Goal: Navigation & Orientation: Find specific page/section

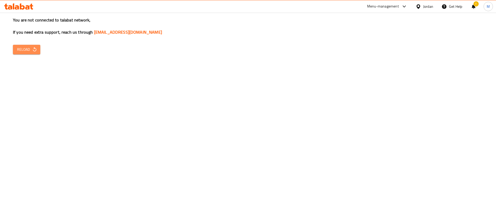
click at [34, 48] on icon "button" at bounding box center [34, 49] width 3 height 4
click at [293, 116] on div "You are not connected to talabat network, If you need extra support, reach us t…" at bounding box center [248, 107] width 496 height 214
click at [30, 45] on button "Reload" at bounding box center [26, 50] width 27 height 10
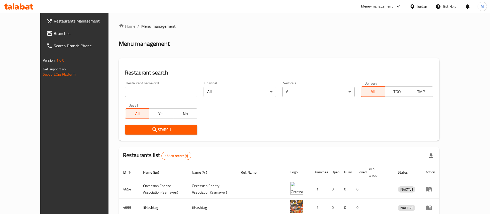
click at [316, 48] on div "Home / Menu management Menu management Restaurant search Restaurant name or ID …" at bounding box center [279, 185] width 320 height 324
click at [58, 22] on span "Restaurants Management" at bounding box center [86, 21] width 64 height 6
